Goal: Task Accomplishment & Management: Complete application form

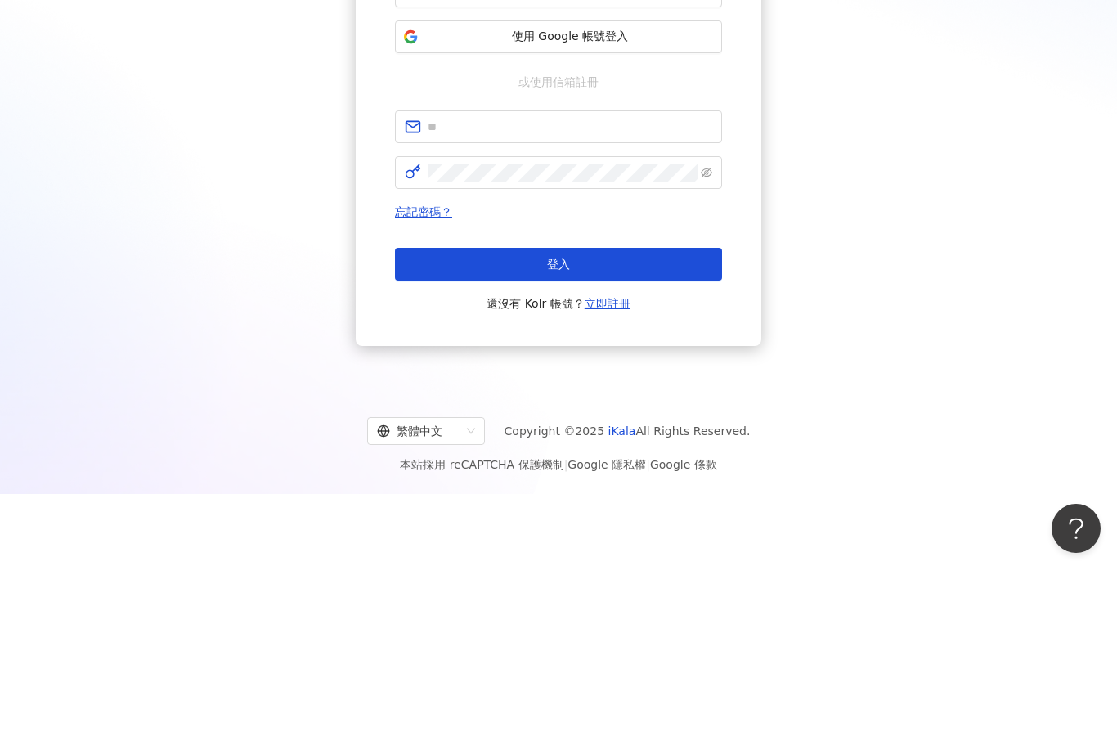
click at [637, 209] on span "使用 Google 帳號登入" at bounding box center [570, 217] width 290 height 16
click at [648, 209] on span "使用 Google 帳號登入" at bounding box center [570, 217] width 290 height 16
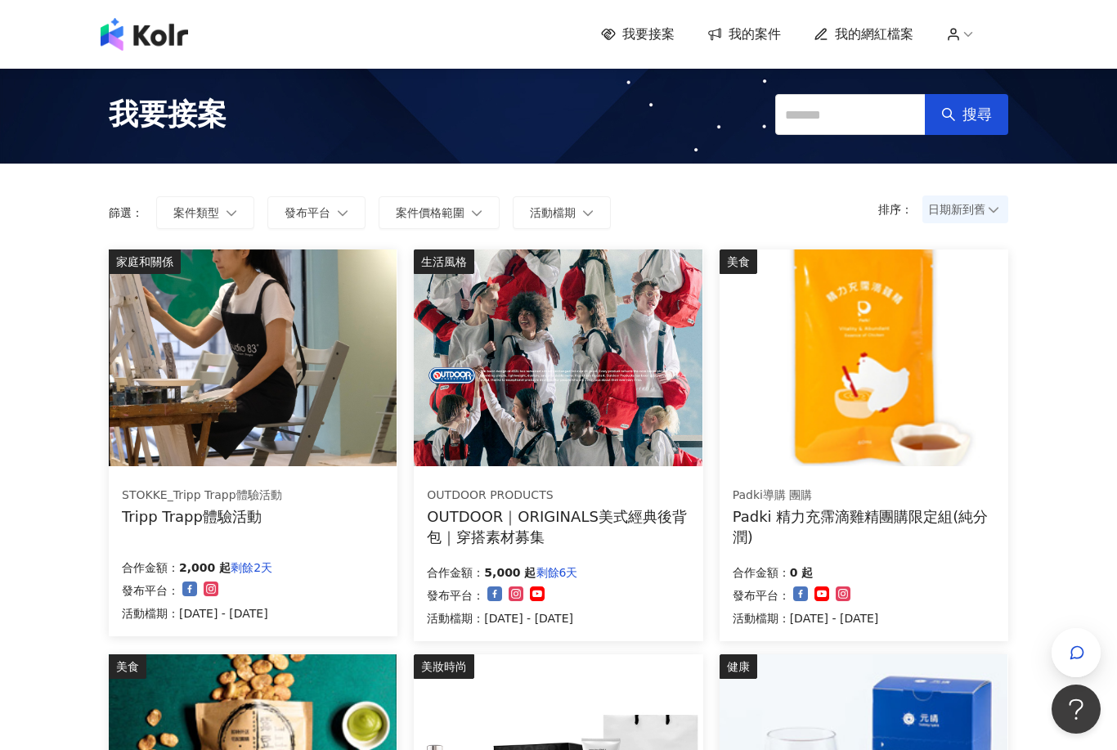
click at [985, 205] on span "日期新到舊" at bounding box center [965, 209] width 74 height 25
click at [970, 245] on div "價格高到低" at bounding box center [966, 244] width 57 height 18
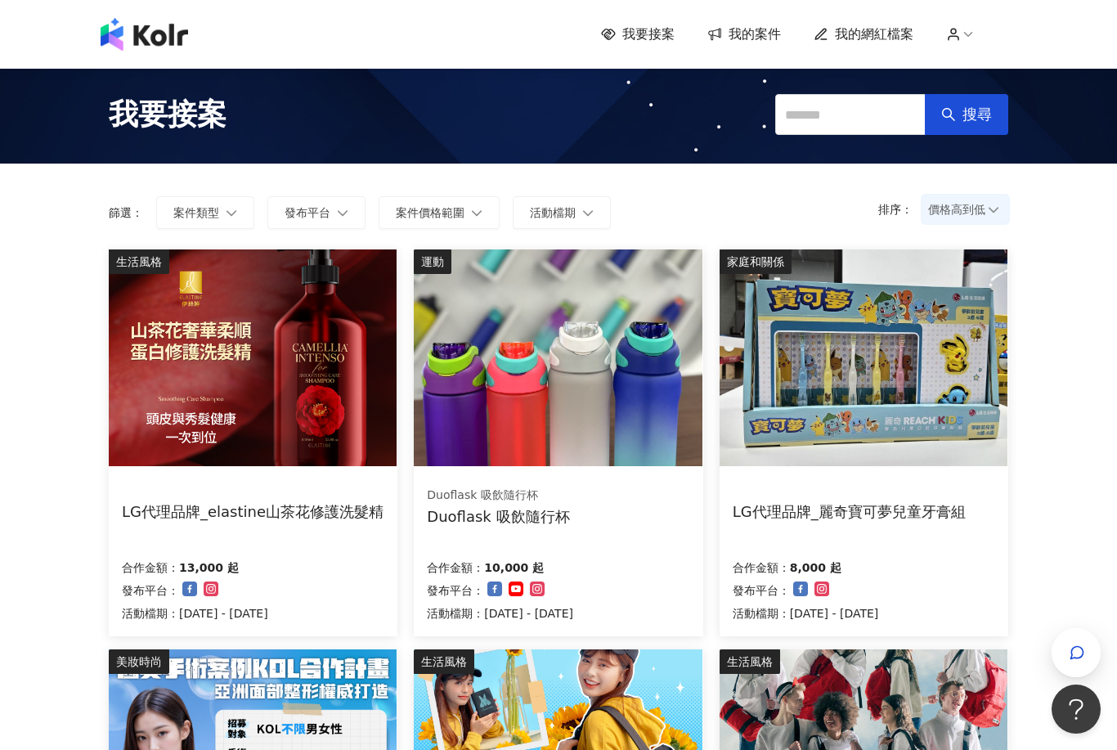
click at [306, 392] on img at bounding box center [253, 357] width 288 height 217
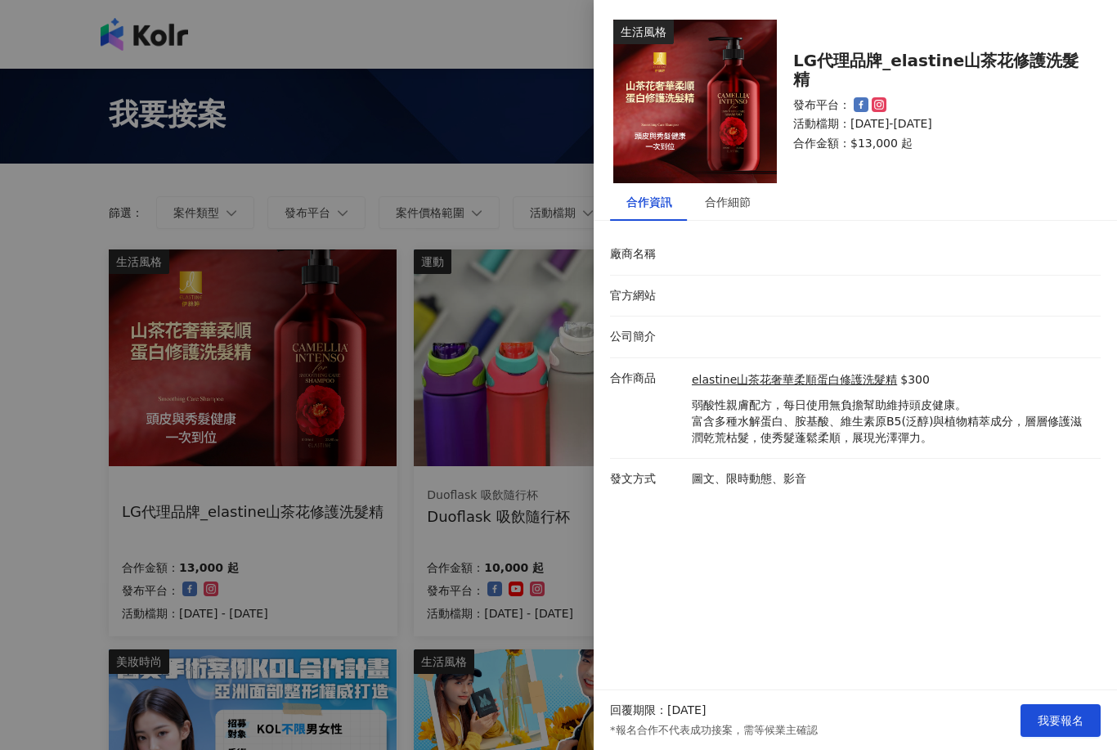
click at [727, 256] on div "廠商名稱" at bounding box center [851, 254] width 491 height 16
click at [722, 285] on li "官方網站" at bounding box center [855, 297] width 491 height 42
click at [682, 290] on p "官方網站" at bounding box center [647, 296] width 74 height 16
click at [706, 289] on div "官方網站" at bounding box center [851, 296] width 491 height 16
click at [729, 280] on li "官方網站" at bounding box center [855, 297] width 491 height 42
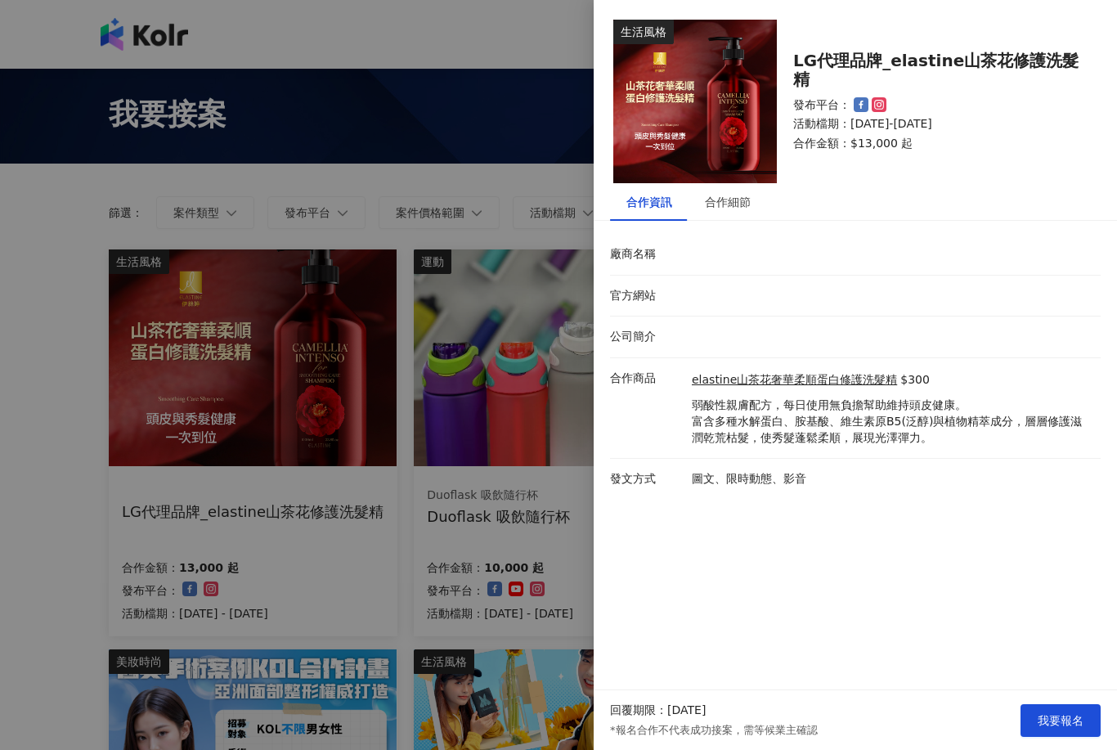
click at [732, 277] on li "官方網站" at bounding box center [855, 297] width 491 height 42
click at [1079, 749] on html "我要接案 我的案件 我的網紅檔案 我要接案 搜尋 排序： 價格高到低 篩選： 案件類型 發布平台 案件價格範圍 活動檔期 清除 套用 生活風格 LG代理品牌_…" at bounding box center [558, 375] width 1117 height 750
click at [1060, 749] on html "我要接案 我的案件 我的網紅檔案 我要接案 搜尋 排序： 價格高到低 篩選： 案件類型 發布平台 案件價格範圍 活動檔期 清除 套用 生活風格 LG代理品牌_…" at bounding box center [558, 375] width 1117 height 750
click at [1063, 749] on html "我要接案 我的案件 我的網紅檔案 我要接案 搜尋 排序： 價格高到低 篩選： 案件類型 發布平台 案件價格範圍 活動檔期 清除 套用 生活風格 LG代理品牌_…" at bounding box center [558, 375] width 1117 height 750
click at [1062, 749] on html "我要接案 我的案件 我的網紅檔案 我要接案 搜尋 排序： 價格高到低 篩選： 案件類型 發布平台 案件價格範圍 活動檔期 清除 套用 生活風格 LG代理品牌_…" at bounding box center [558, 375] width 1117 height 750
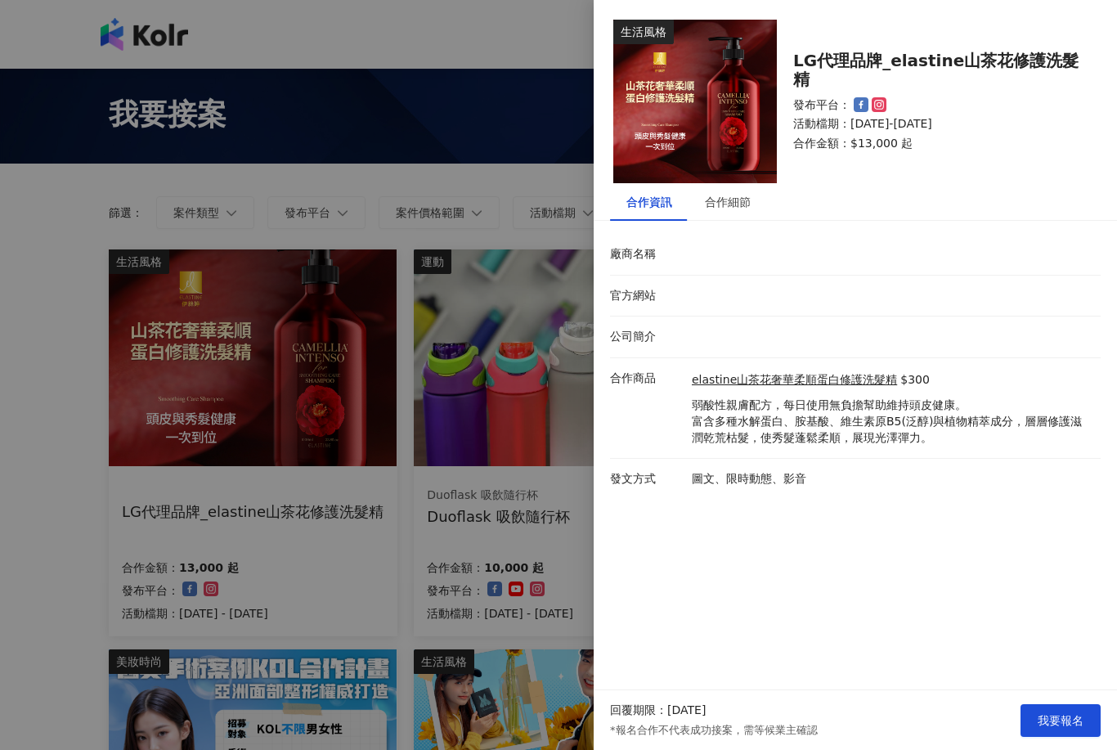
click at [1060, 749] on html "我要接案 我的案件 我的網紅檔案 我要接案 搜尋 排序： 價格高到低 篩選： 案件類型 發布平台 案件價格範圍 活動檔期 清除 套用 生活風格 LG代理品牌_…" at bounding box center [558, 375] width 1117 height 750
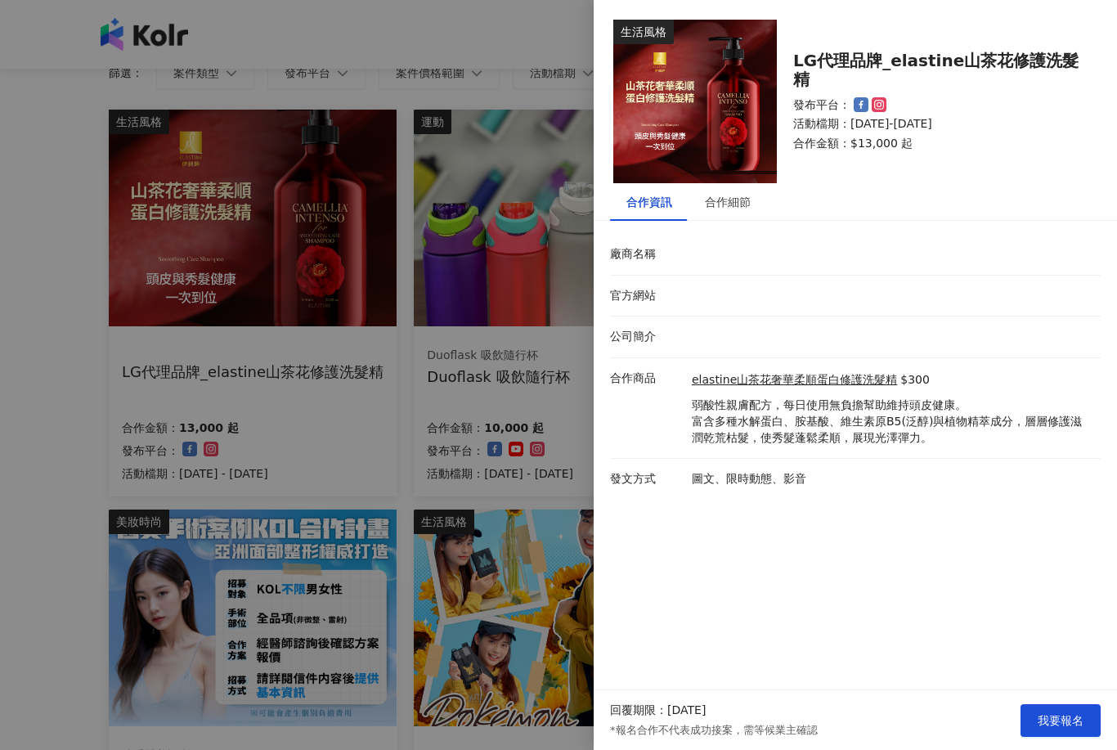
scroll to position [137, 0]
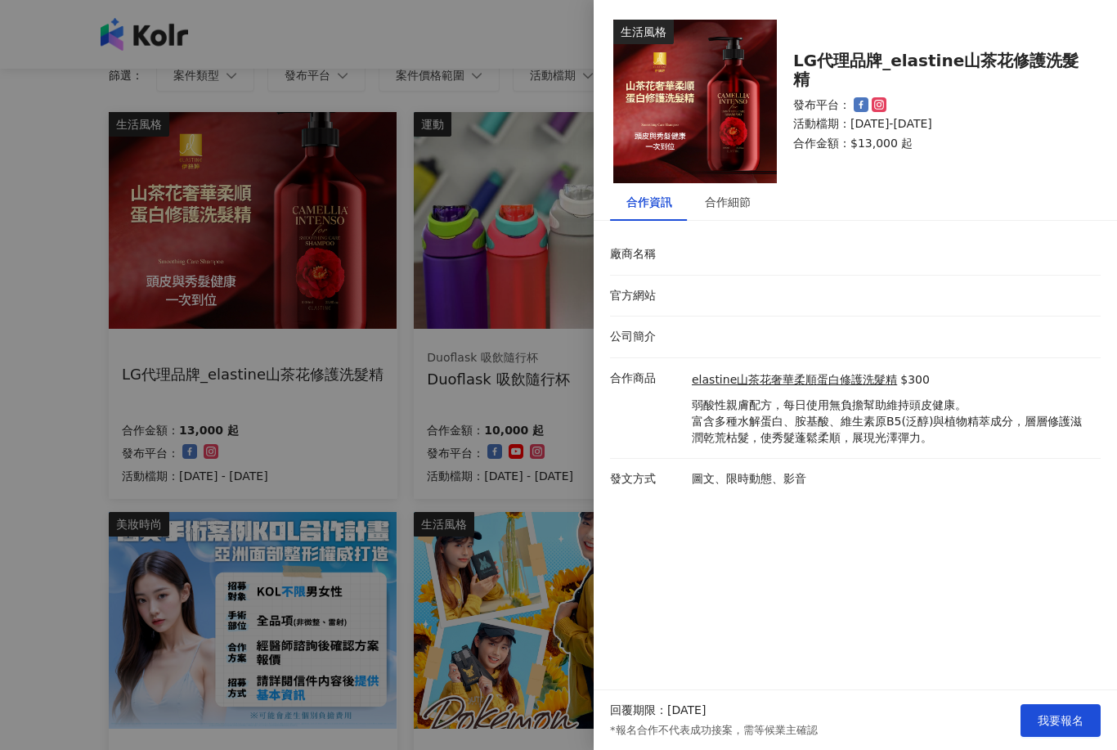
click at [1066, 727] on span "我要報名" at bounding box center [1061, 720] width 46 height 13
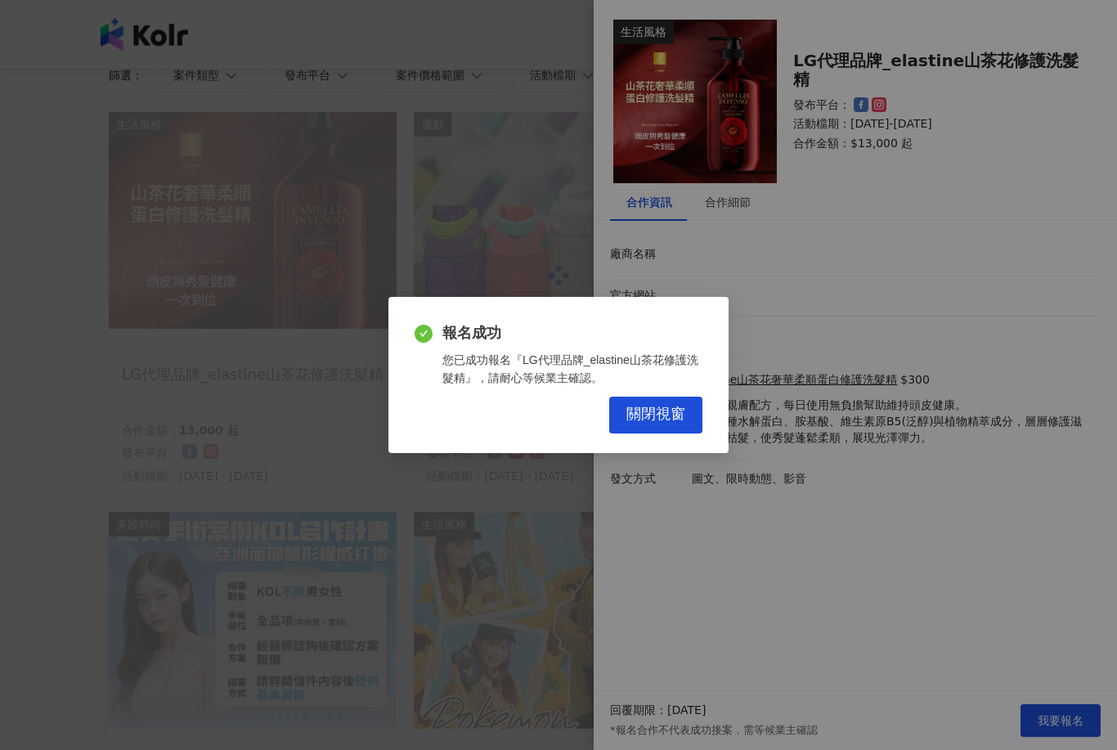
click at [667, 424] on span "關閉視窗" at bounding box center [655, 415] width 59 height 18
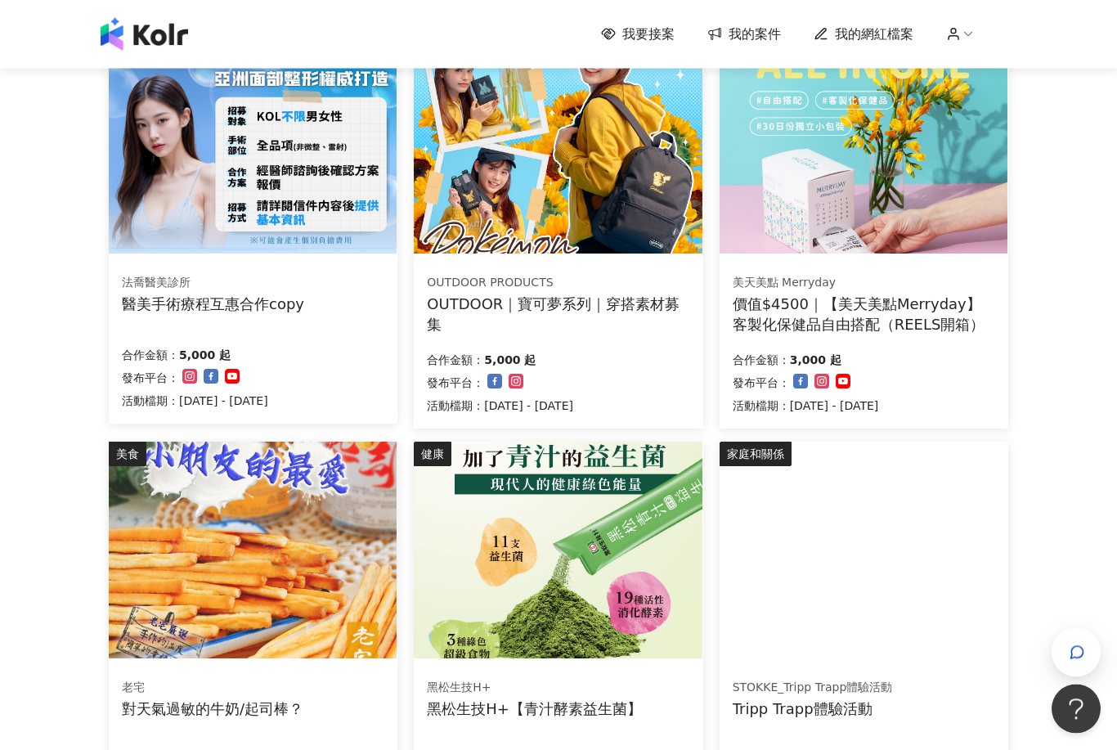
scroll to position [849, 0]
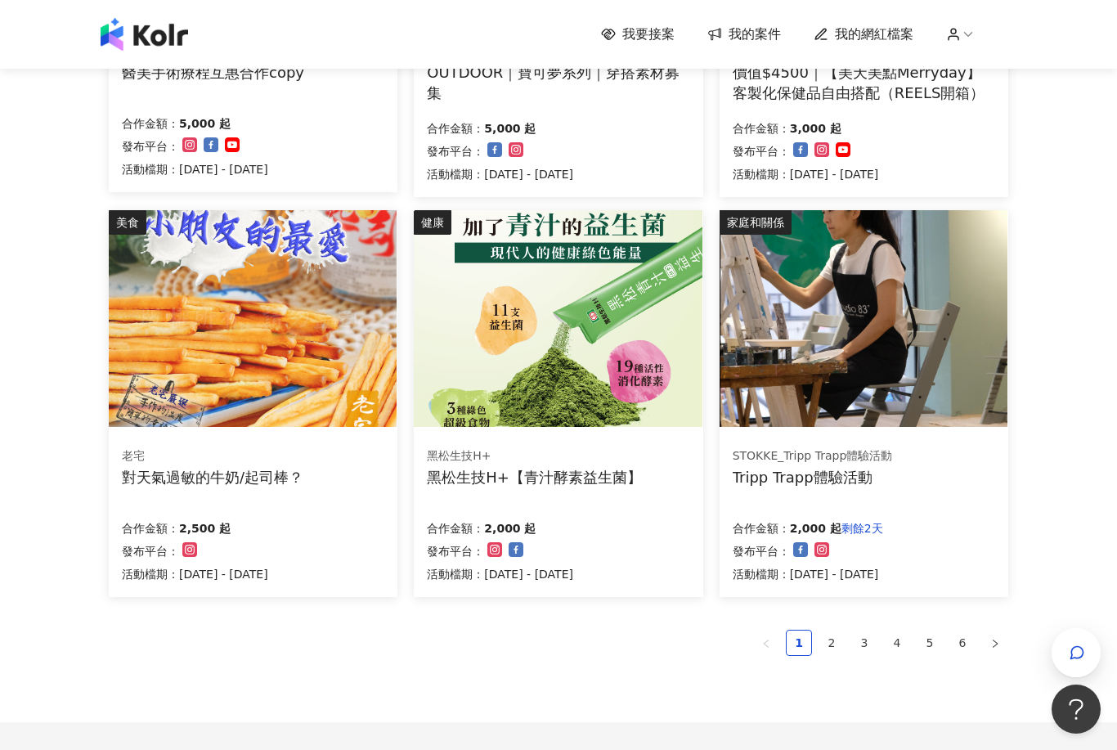
click at [630, 384] on img at bounding box center [558, 318] width 288 height 217
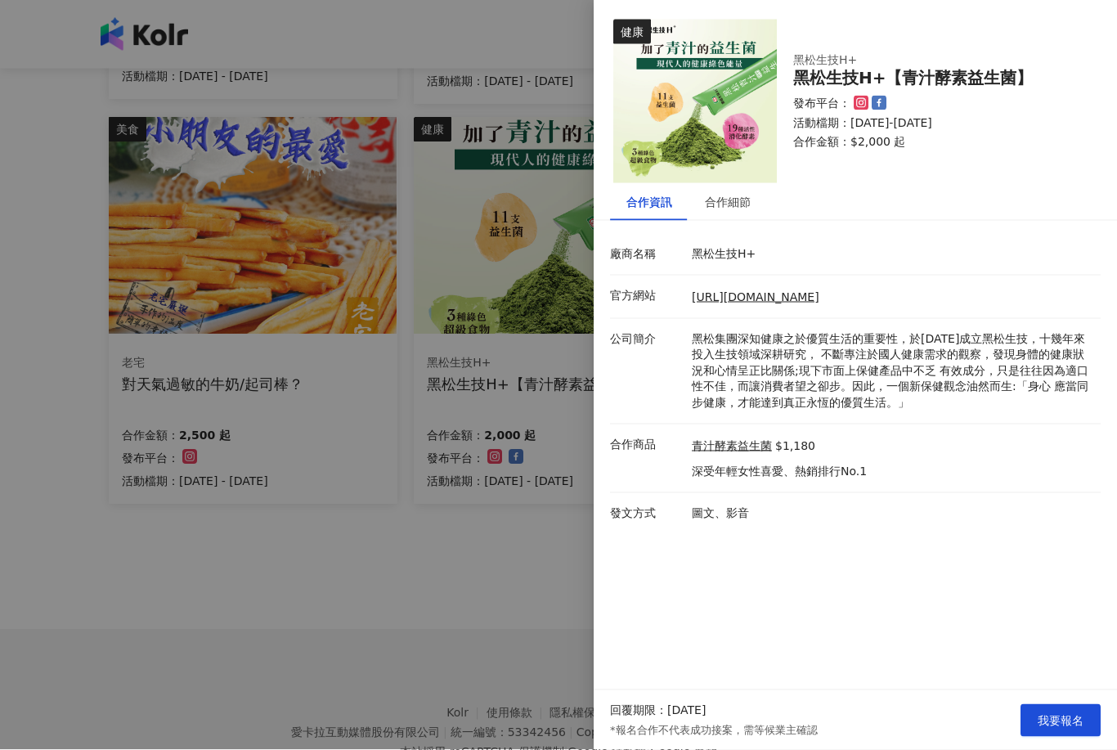
scroll to position [949, 0]
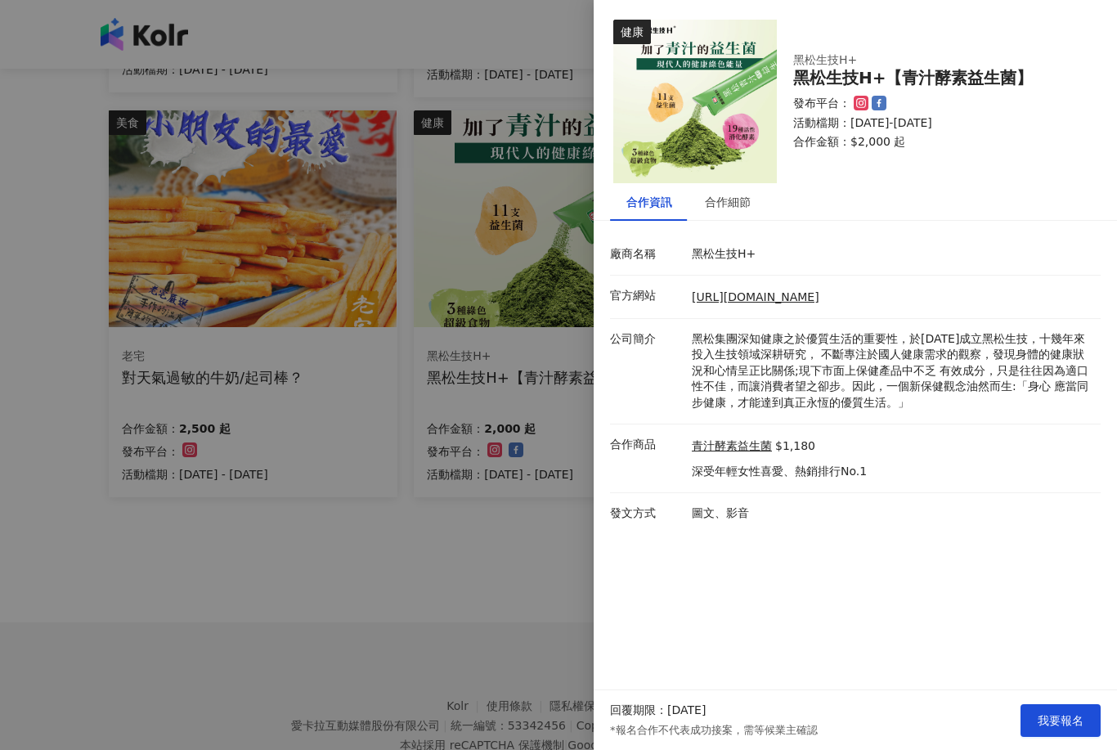
click at [505, 578] on div at bounding box center [558, 375] width 1117 height 750
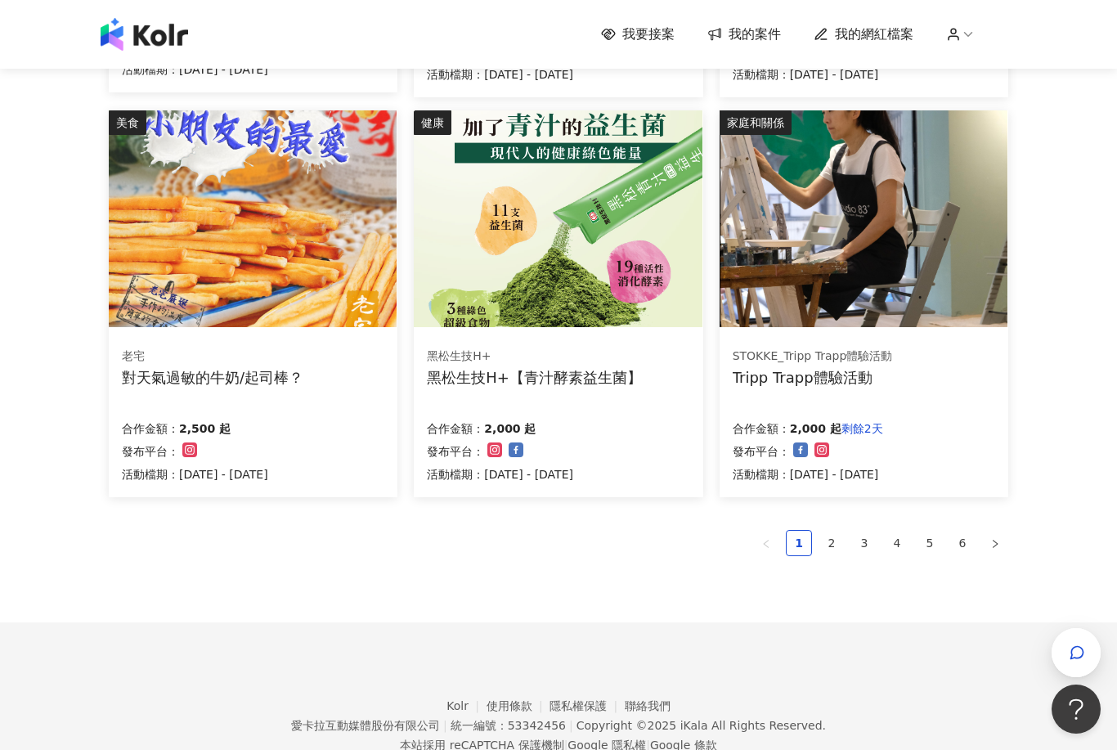
click at [836, 543] on link "2" at bounding box center [831, 543] width 25 height 25
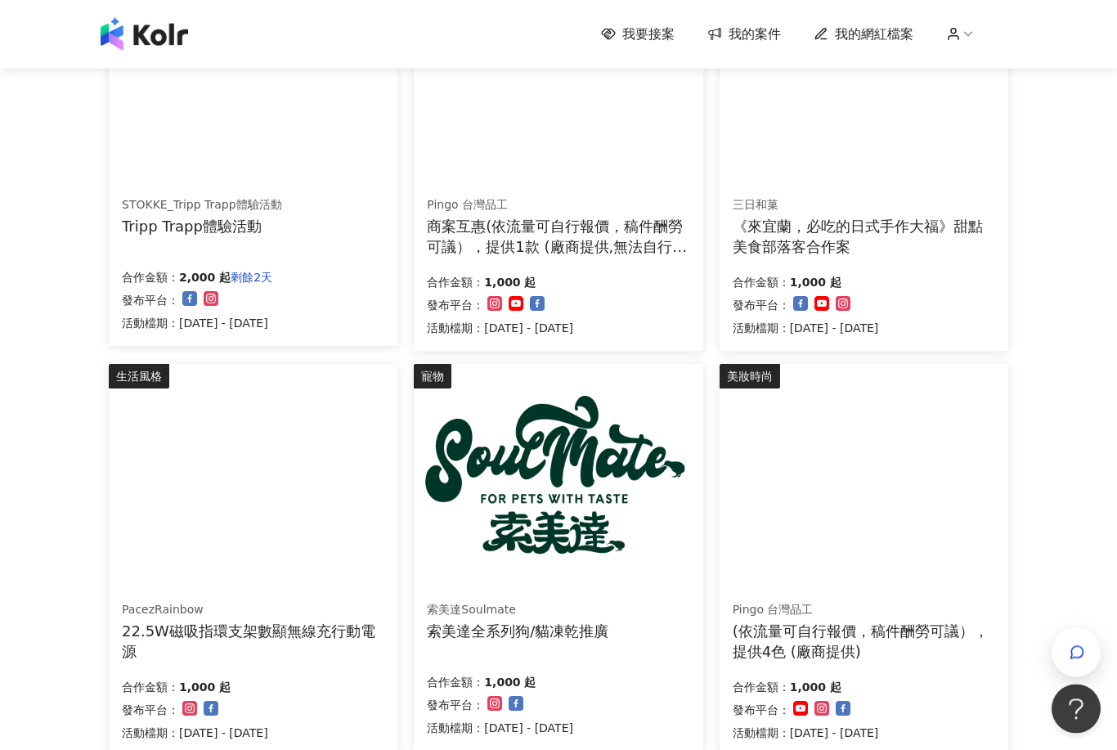
scroll to position [381, 0]
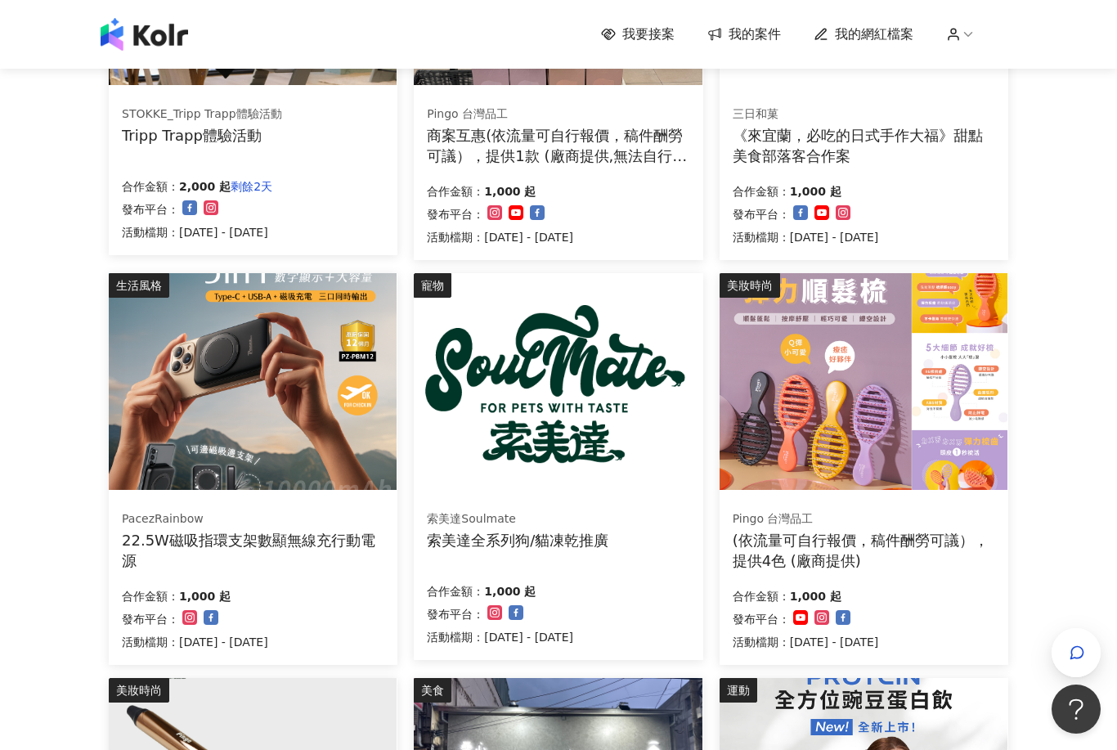
click at [290, 403] on img at bounding box center [253, 381] width 288 height 217
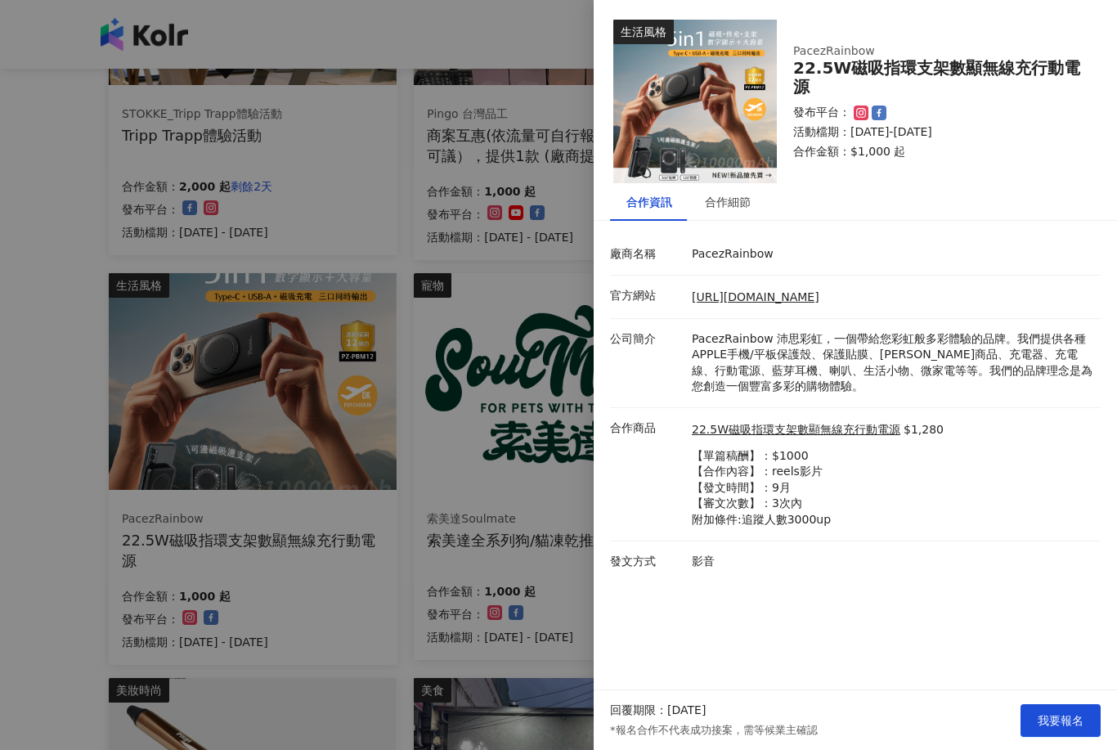
click at [1080, 727] on span "我要報名" at bounding box center [1061, 720] width 46 height 13
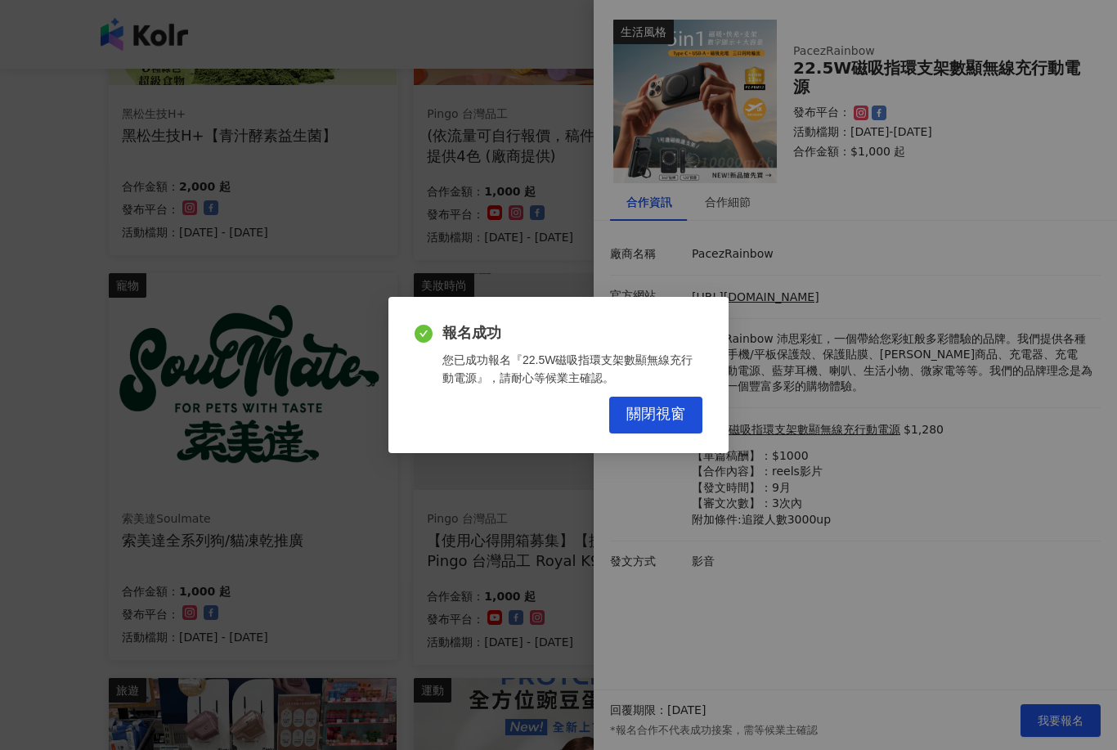
click at [653, 424] on span "關閉視窗" at bounding box center [655, 415] width 59 height 18
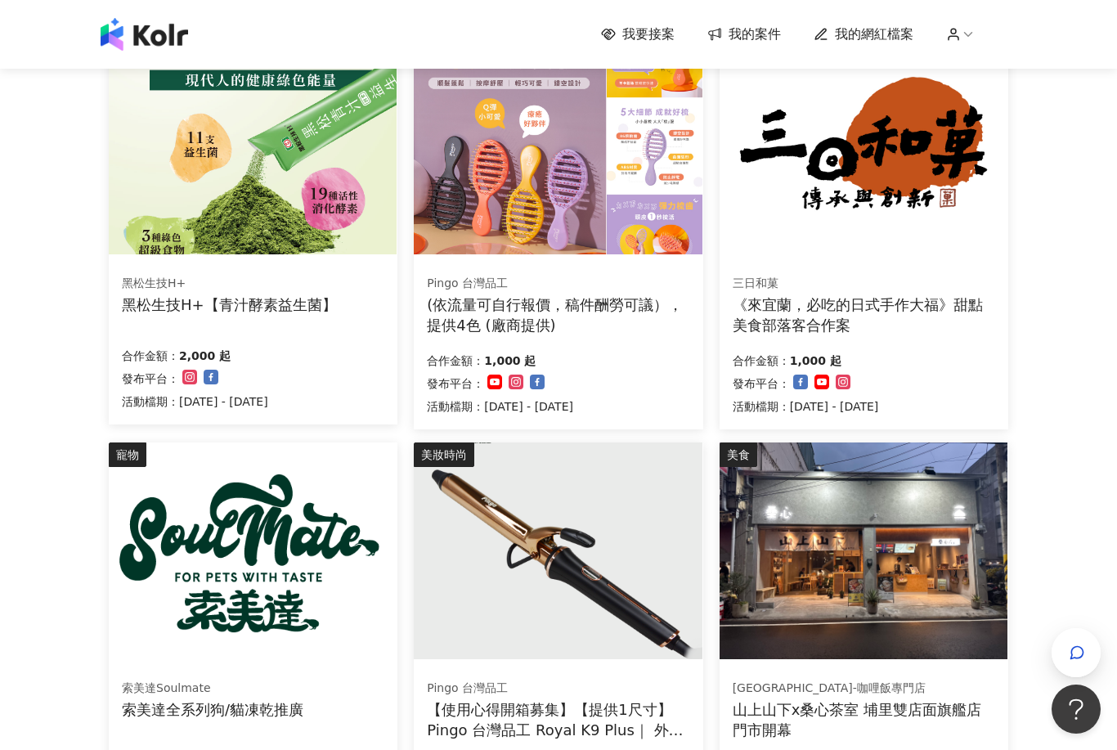
scroll to position [0, 0]
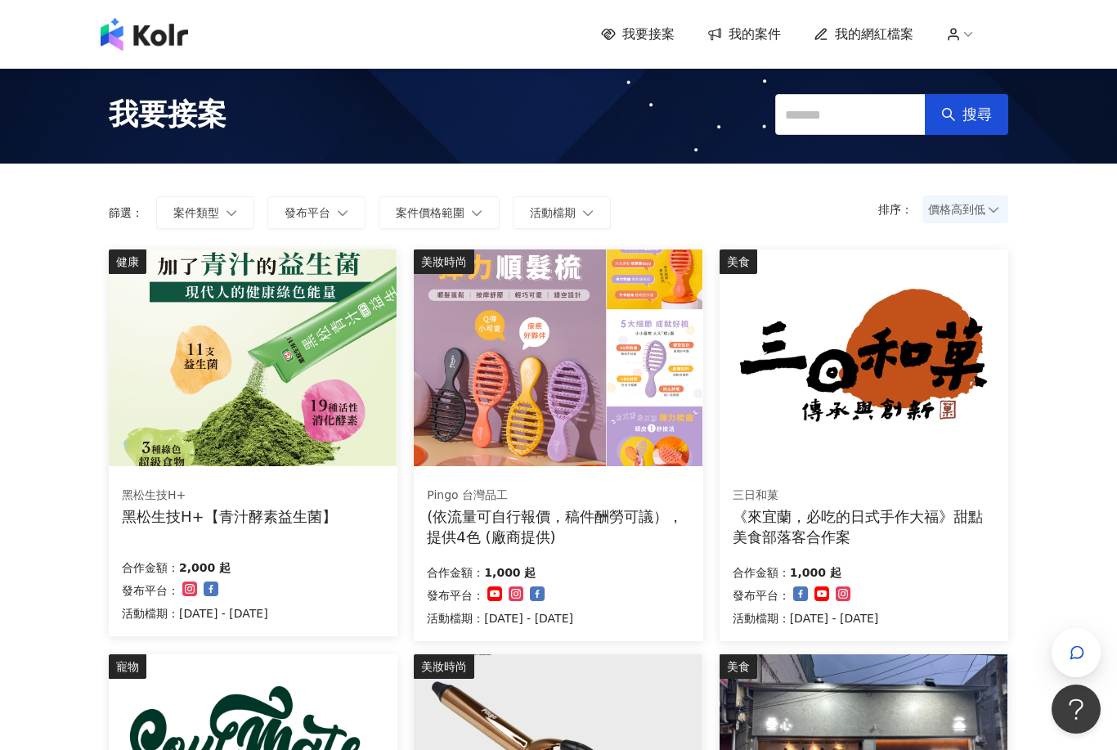
click at [156, 35] on img at bounding box center [145, 34] width 88 height 33
